Goal: Task Accomplishment & Management: Use online tool/utility

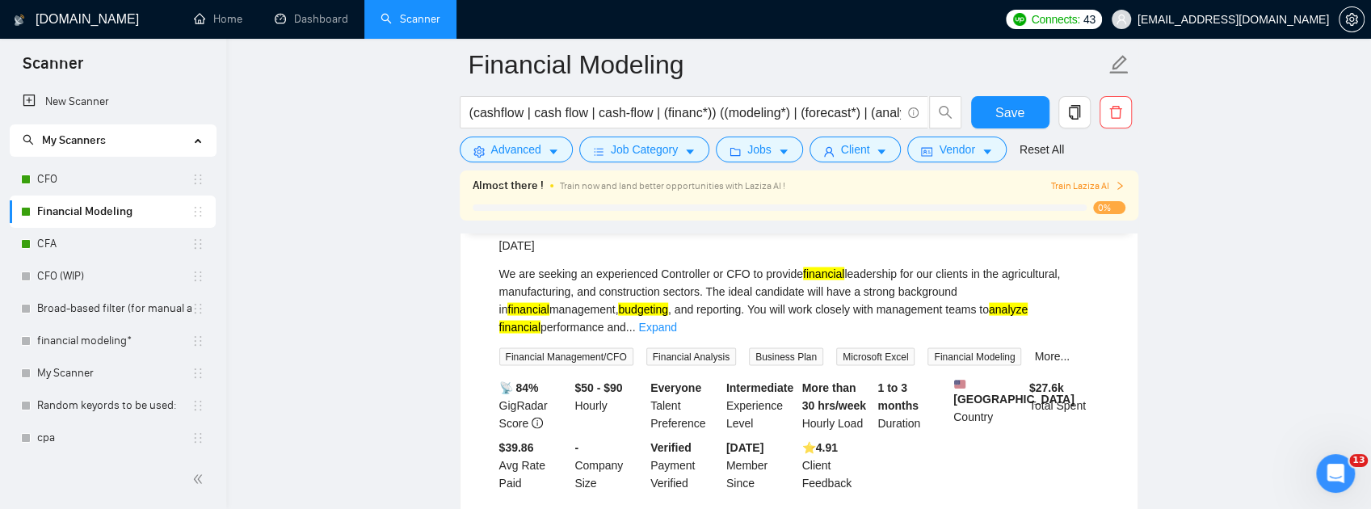
scroll to position [2018, 0]
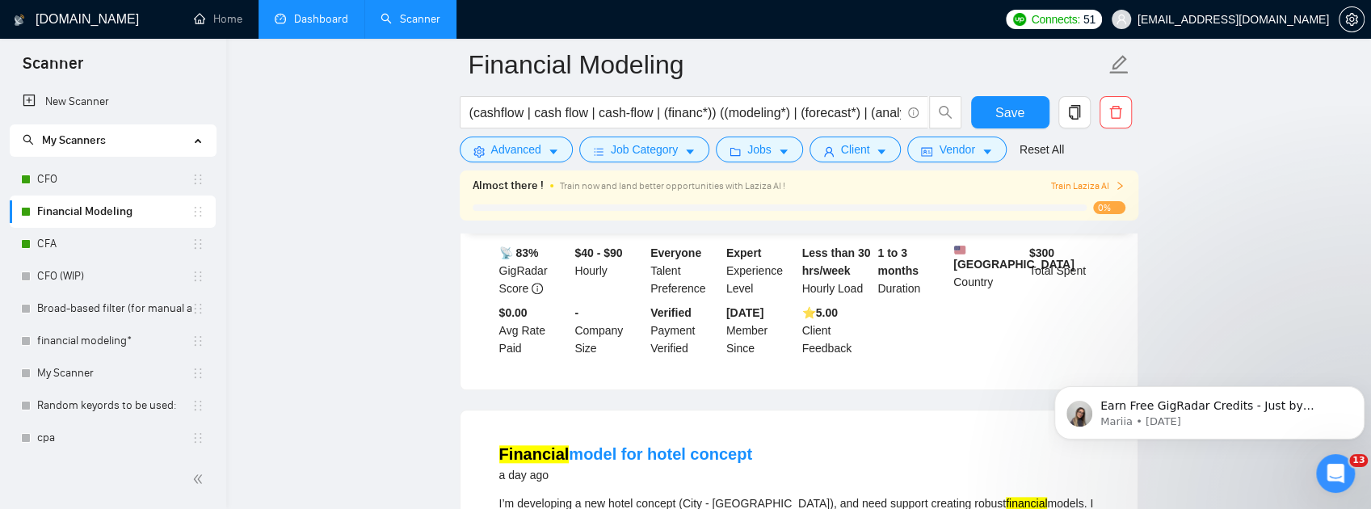
click at [318, 17] on link "Dashboard" at bounding box center [312, 19] width 74 height 14
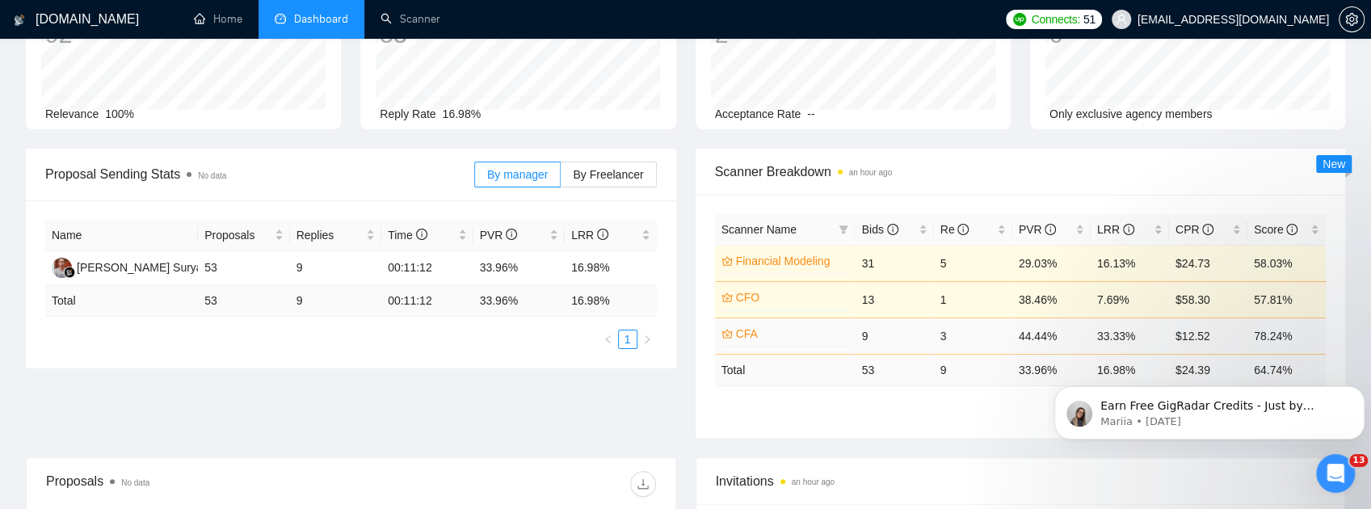
scroll to position [162, 0]
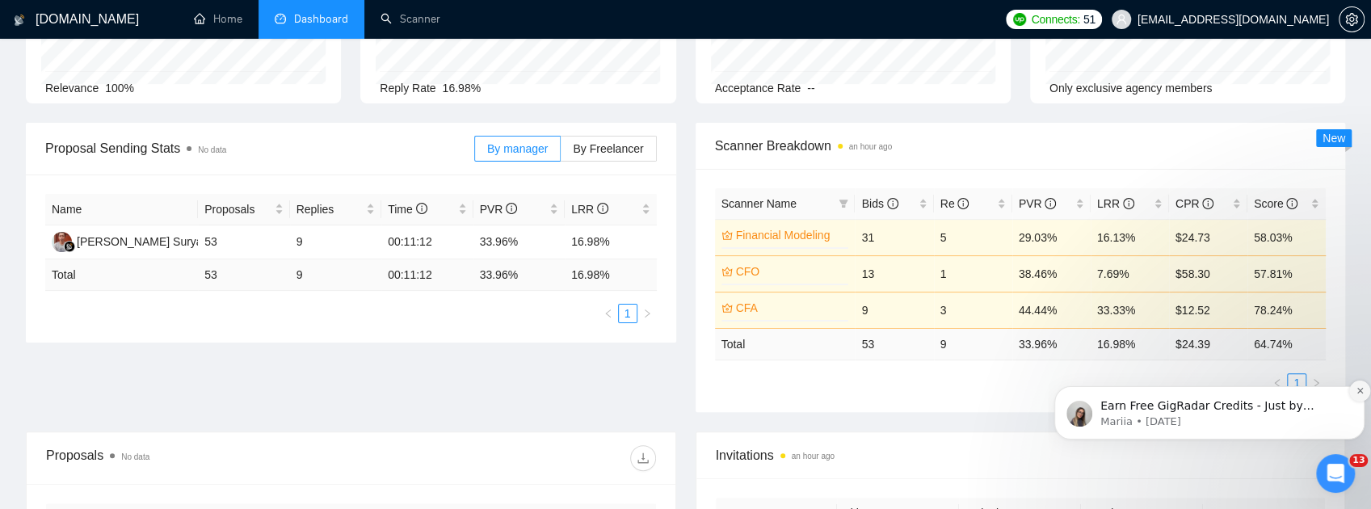
click at [1357, 385] on button "Dismiss notification" at bounding box center [1360, 391] width 21 height 21
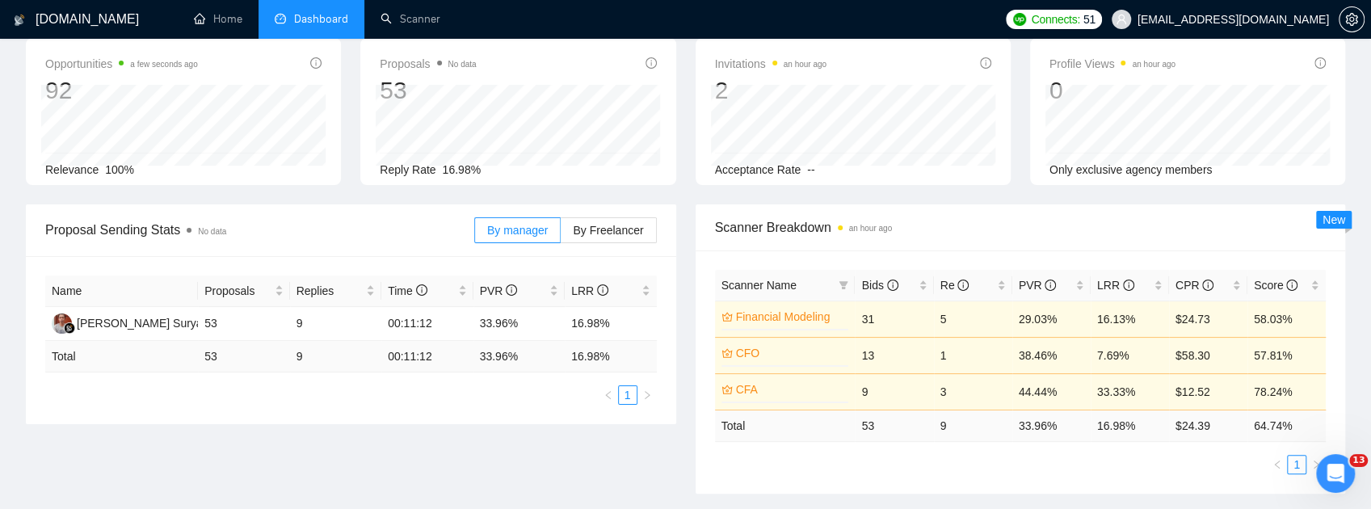
scroll to position [0, 0]
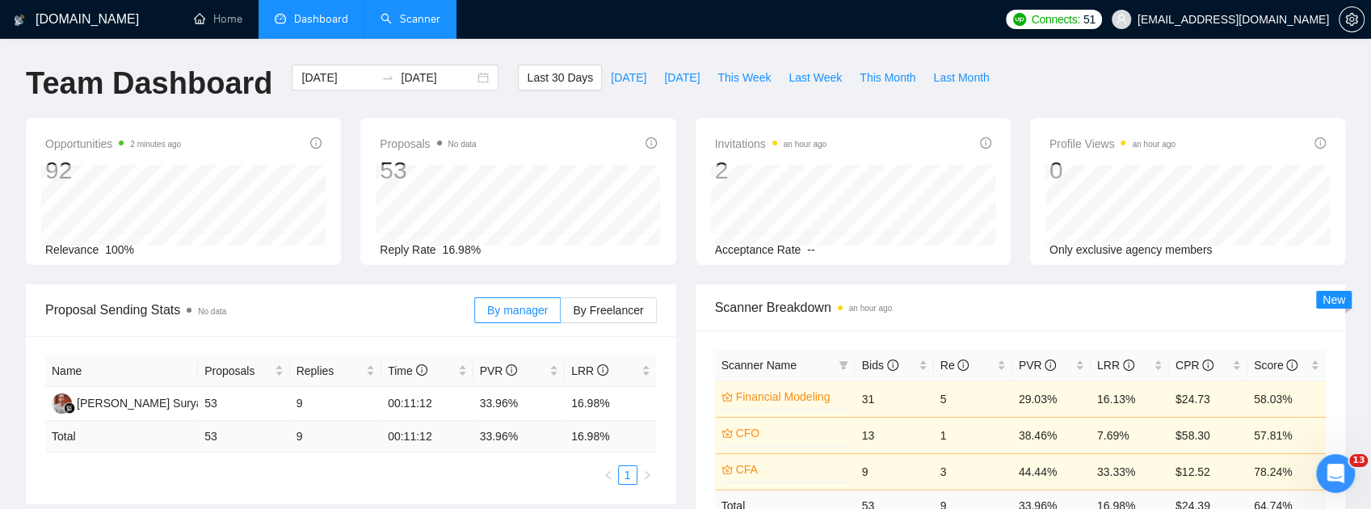
click at [411, 18] on link "Scanner" at bounding box center [411, 19] width 60 height 14
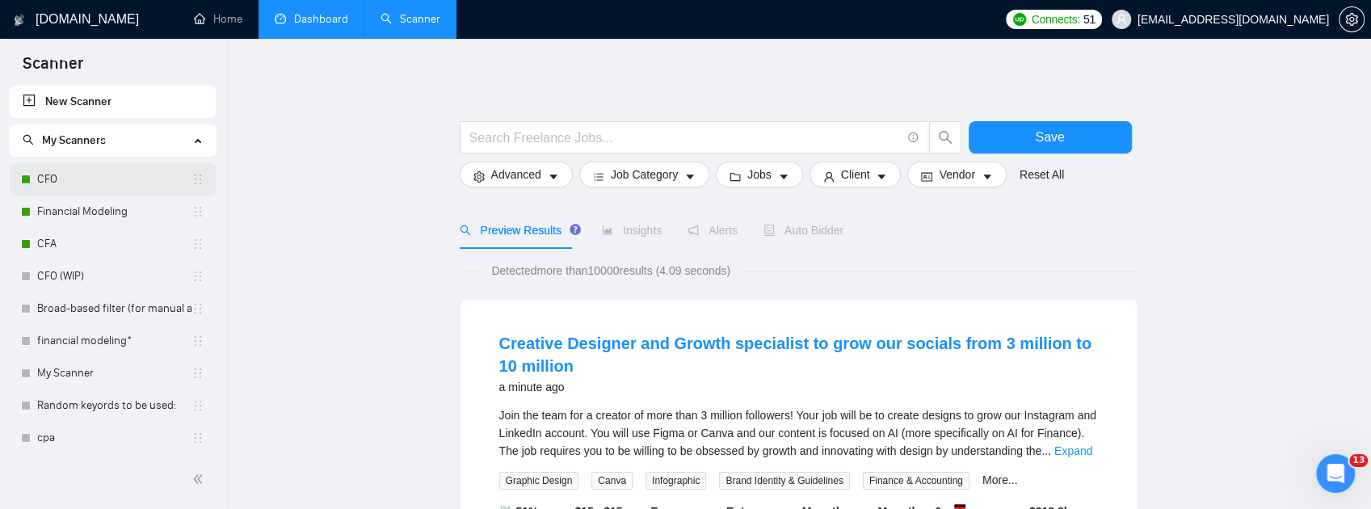
click at [66, 170] on link "CFO" at bounding box center [114, 179] width 154 height 32
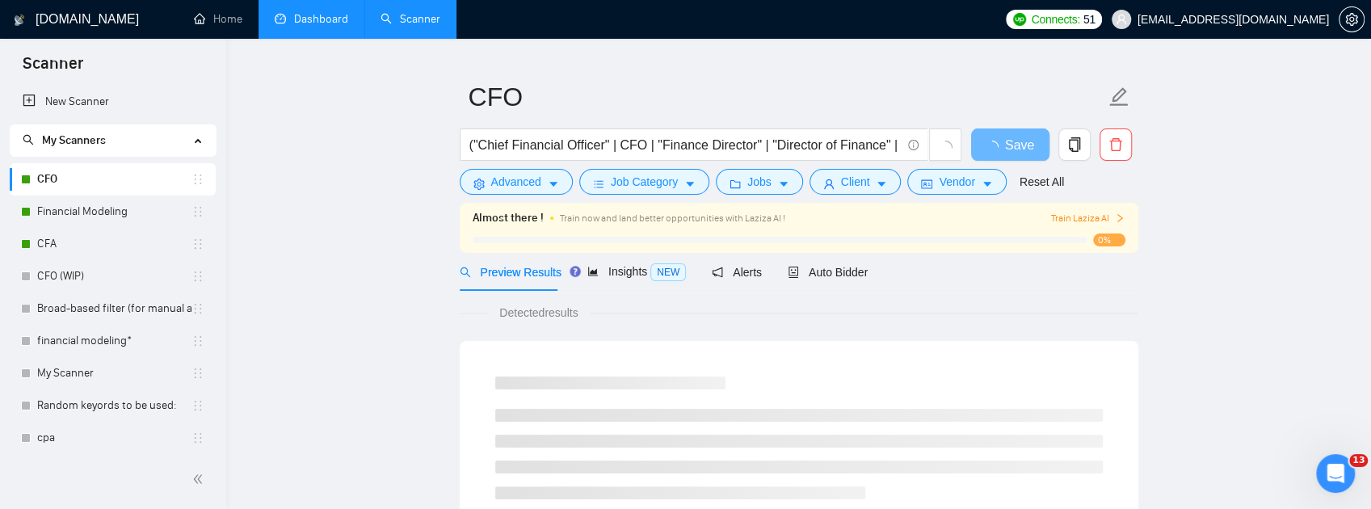
scroll to position [53, 0]
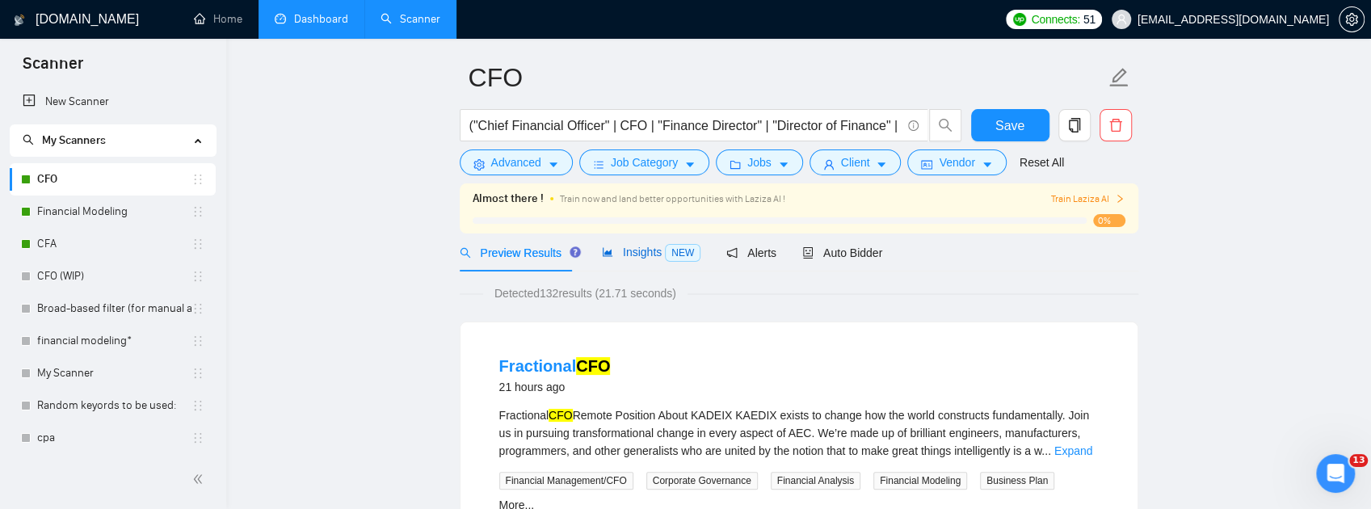
click at [609, 253] on span "Insights NEW" at bounding box center [651, 252] width 99 height 13
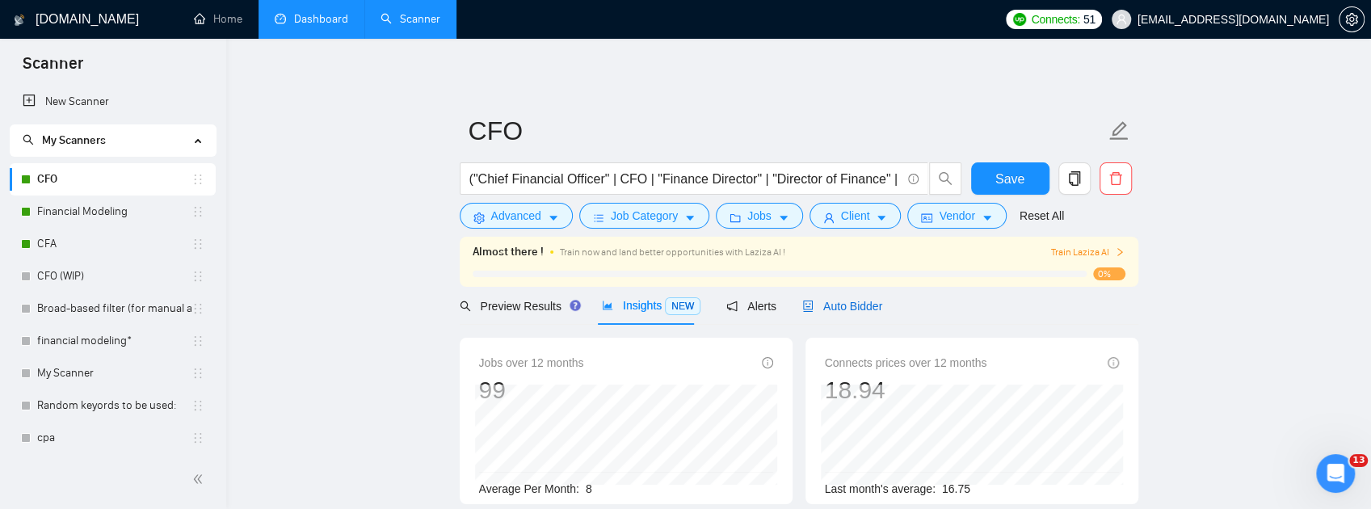
click at [850, 304] on span "Auto Bidder" at bounding box center [842, 306] width 80 height 13
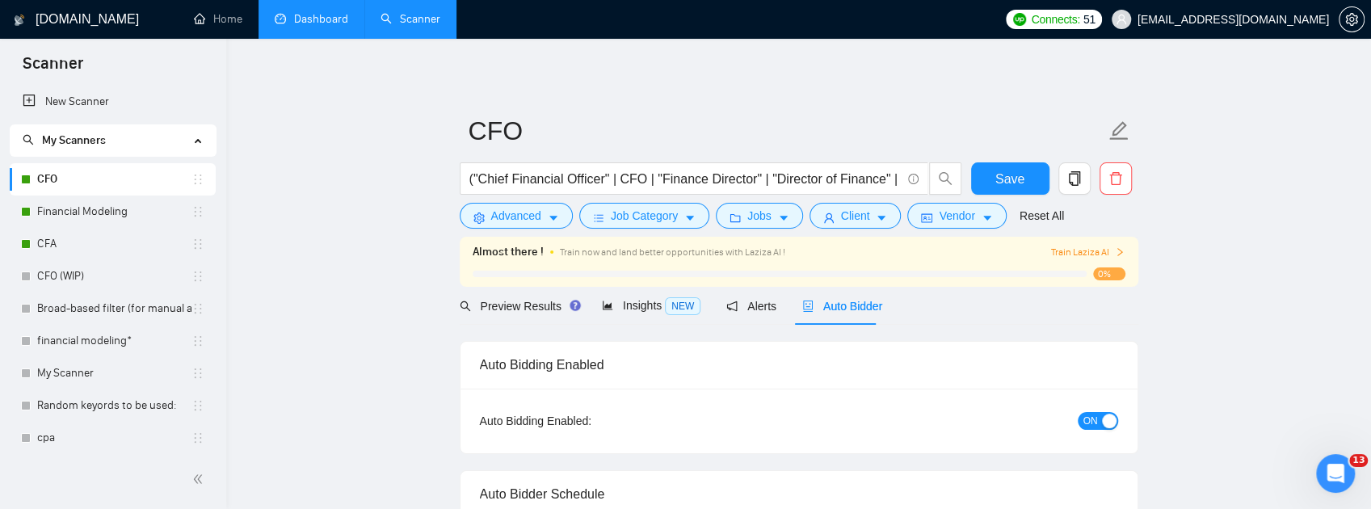
checkbox input "true"
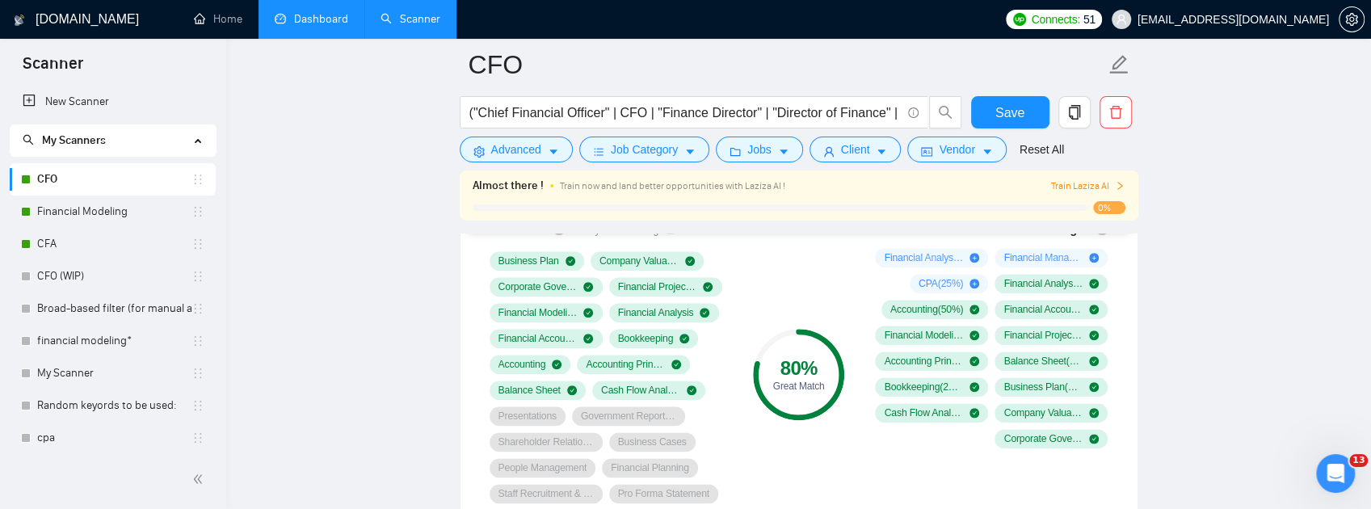
scroll to position [1185, 0]
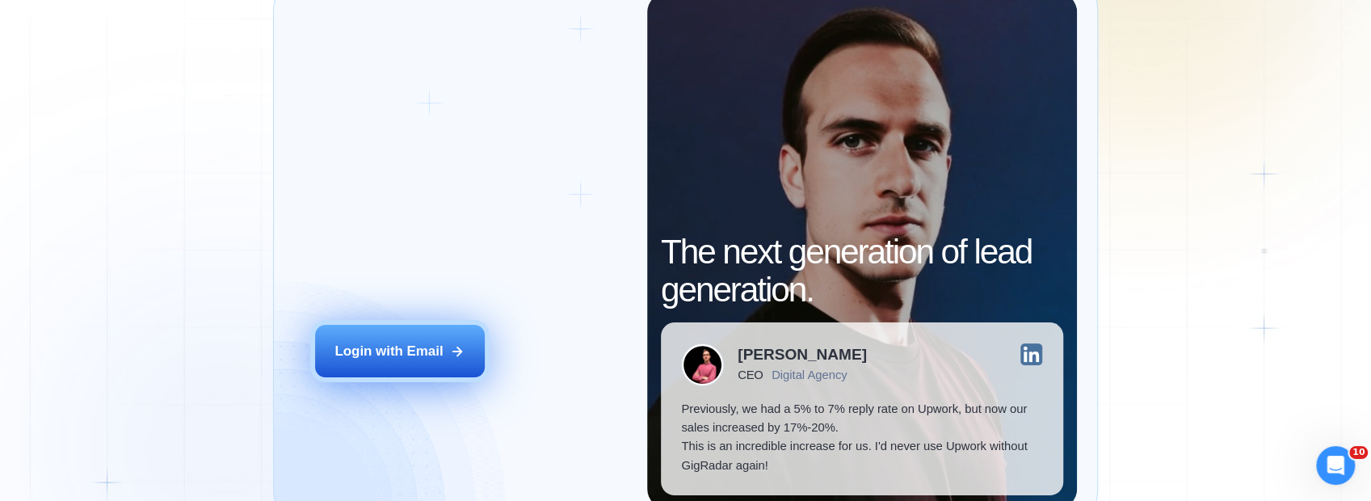
click at [444, 345] on button "Login with Email" at bounding box center [400, 351] width 170 height 53
